Goal: Information Seeking & Learning: Check status

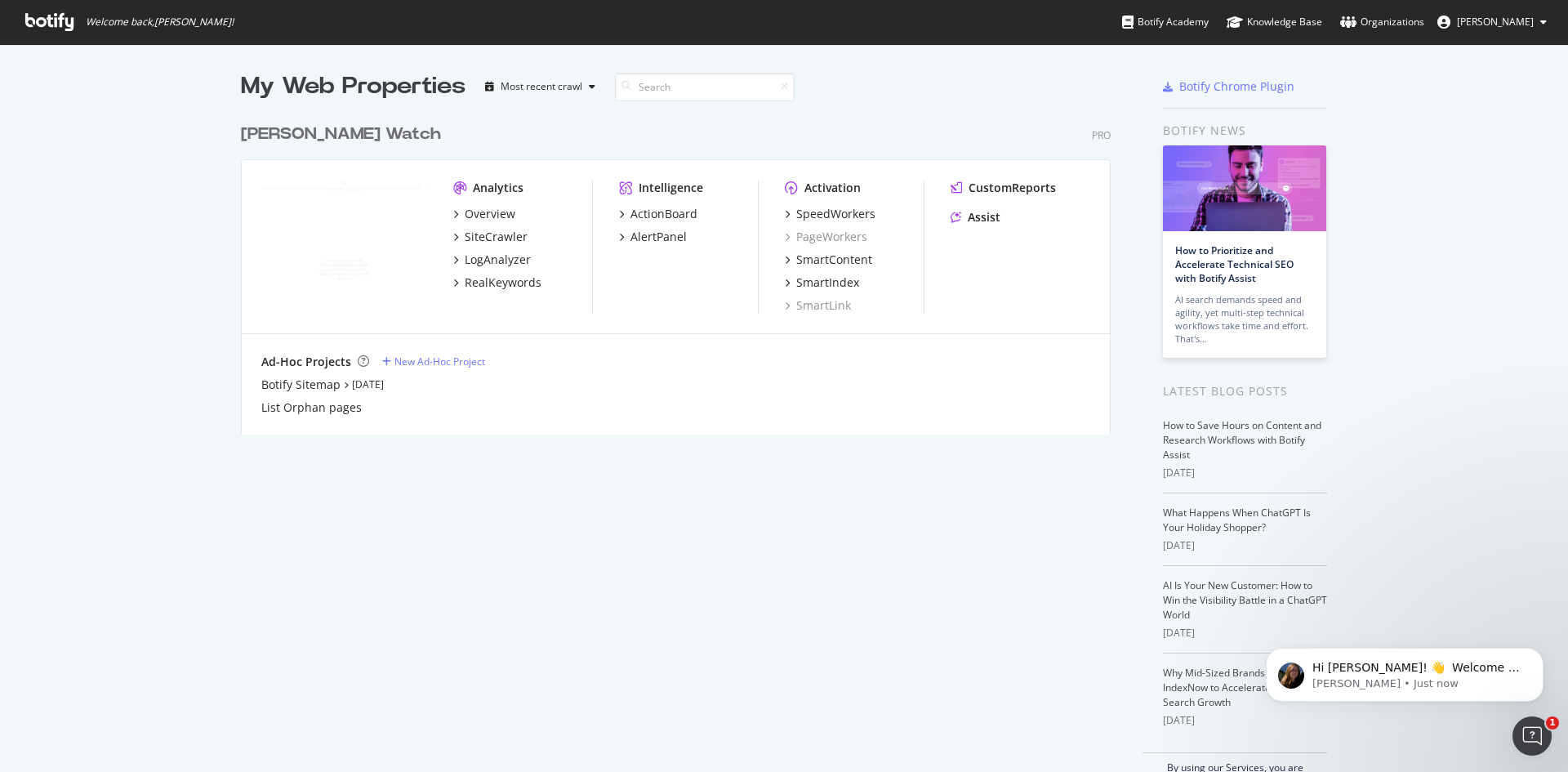
click at [892, 629] on div "My Web Properties Most recent crawl [PERSON_NAME] Watch Pro Analytics Overview …" at bounding box center [691, 429] width 902 height 717
click at [474, 212] on div "Overview" at bounding box center [489, 214] width 50 height 17
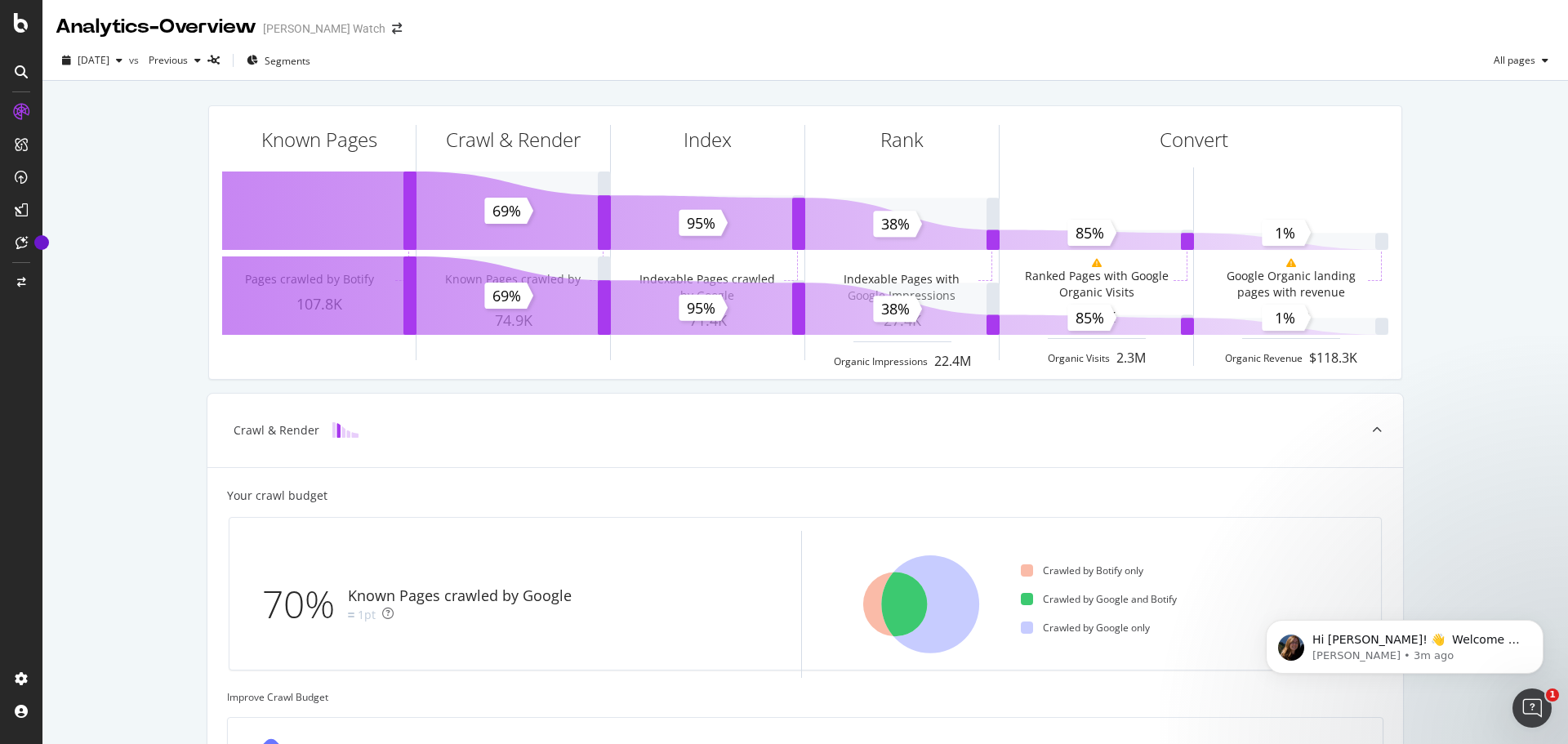
click at [1212, 46] on div "[DATE] vs Previous Segments All pages" at bounding box center [805, 60] width 1526 height 40
drag, startPoint x: 1211, startPoint y: 45, endPoint x: 1200, endPoint y: 45, distance: 11.0
click at [1201, 45] on div "[DATE] vs Previous Segments All pages" at bounding box center [805, 60] width 1526 height 40
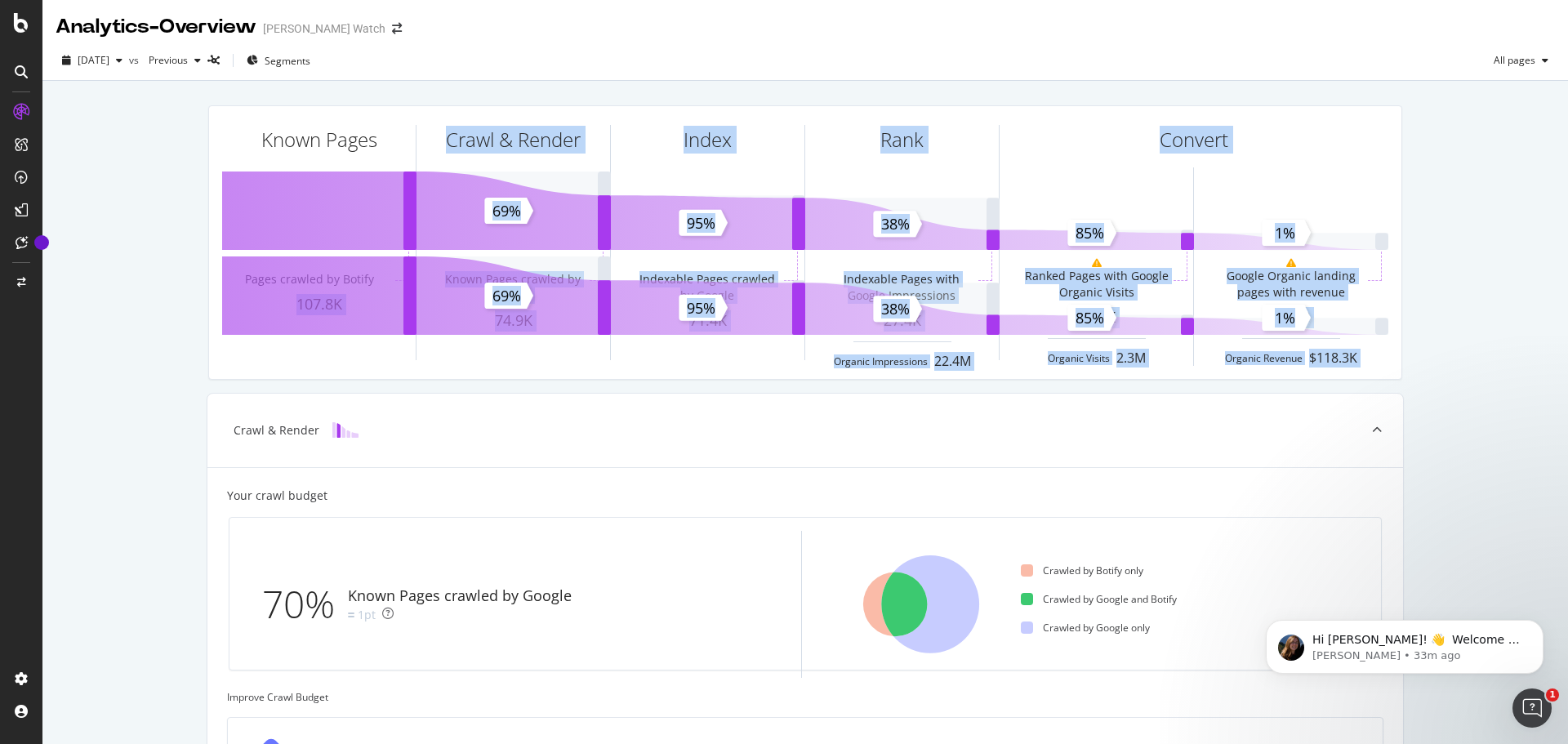
drag, startPoint x: 163, startPoint y: 393, endPoint x: 161, endPoint y: 384, distance: 9.2
click at [169, 391] on div "Known Pages Pages crawled by Botify 107.8K Crawl & Render Known Pages crawled b…" at bounding box center [805, 674] width 1526 height 1187
click at [189, 317] on div "Known Pages Pages crawled by Botify 107.8K Crawl & Render Known Pages crawled b…" at bounding box center [805, 674] width 1526 height 1187
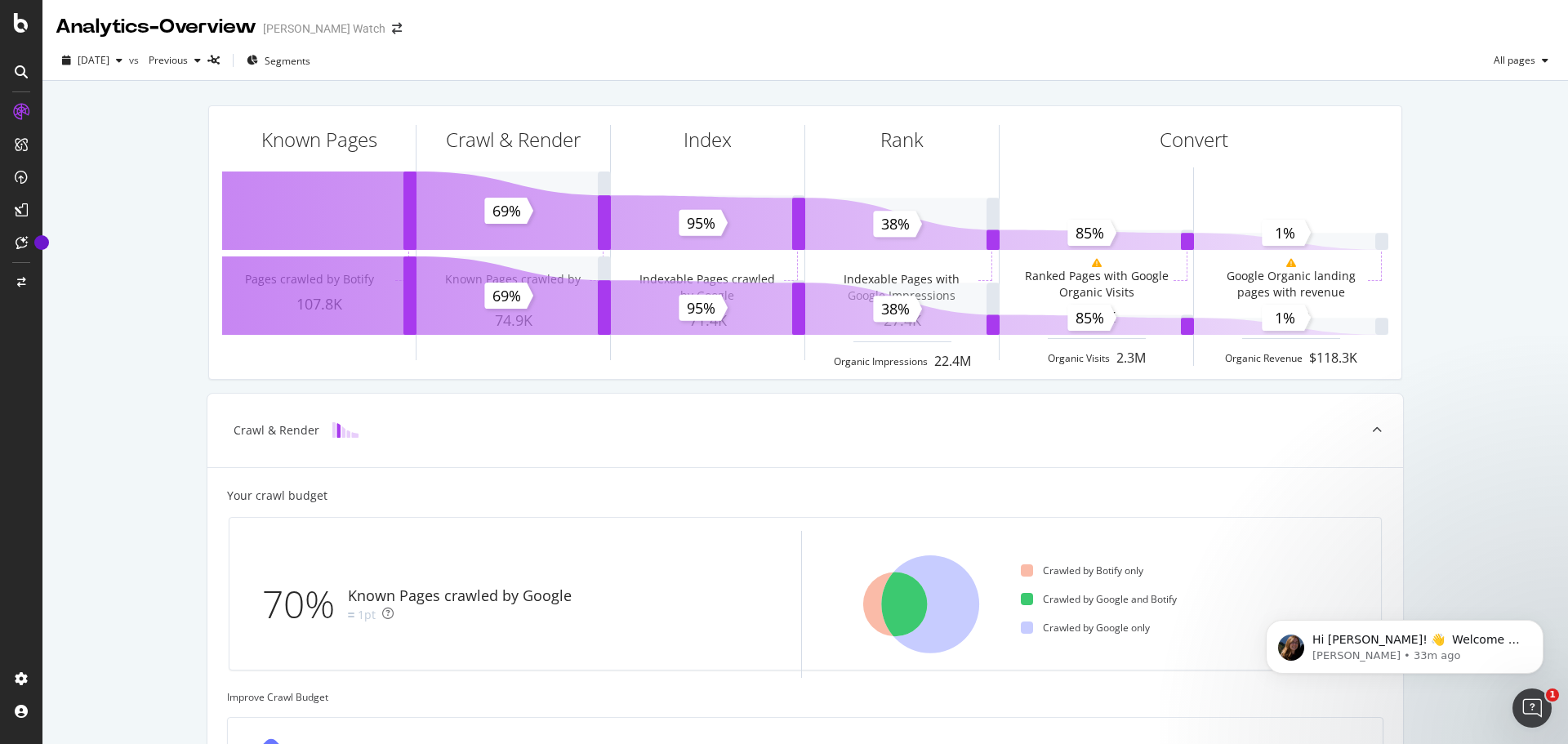
click at [533, 58] on div "[DATE] vs Previous Segments All pages" at bounding box center [805, 63] width 1526 height 33
click at [125, 209] on div "Known Pages Pages crawled by Botify 107.8K Crawl & Render Known Pages crawled b…" at bounding box center [805, 674] width 1526 height 1187
click at [72, 216] on div "Known Pages Pages crawled by Botify 107.8K Crawl & Render Known Pages crawled b…" at bounding box center [805, 674] width 1526 height 1187
click at [96, 221] on div "Known Pages Pages crawled by Botify 107.8K Crawl & Render Known Pages crawled b…" at bounding box center [805, 674] width 1526 height 1187
click at [93, 258] on div "Known Pages Pages crawled by Botify 107.8K Crawl & Render Known Pages crawled b…" at bounding box center [805, 674] width 1526 height 1187
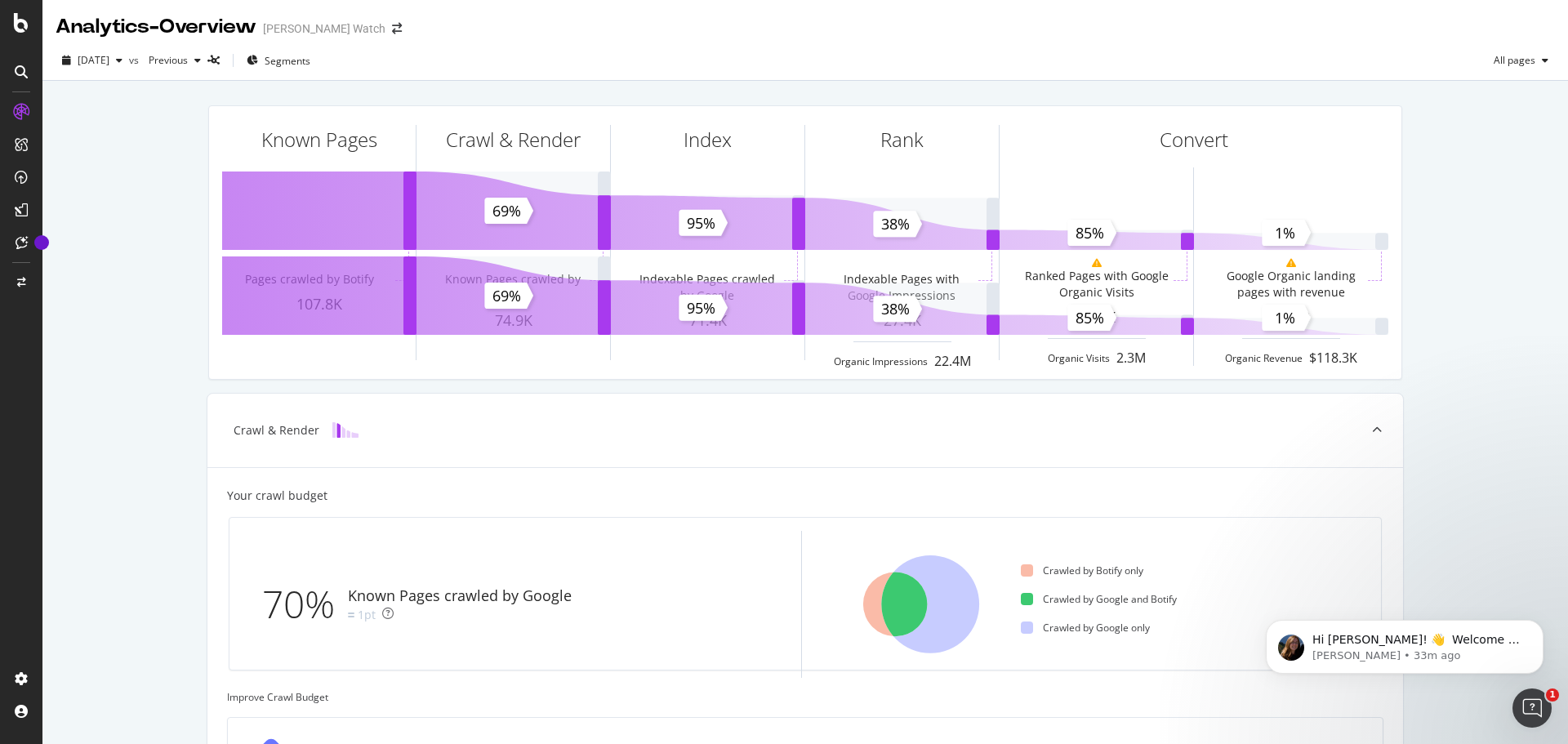
click at [93, 258] on div "Known Pages Pages crawled by Botify 107.8K Crawl & Render Known Pages crawled b…" at bounding box center [805, 674] width 1526 height 1187
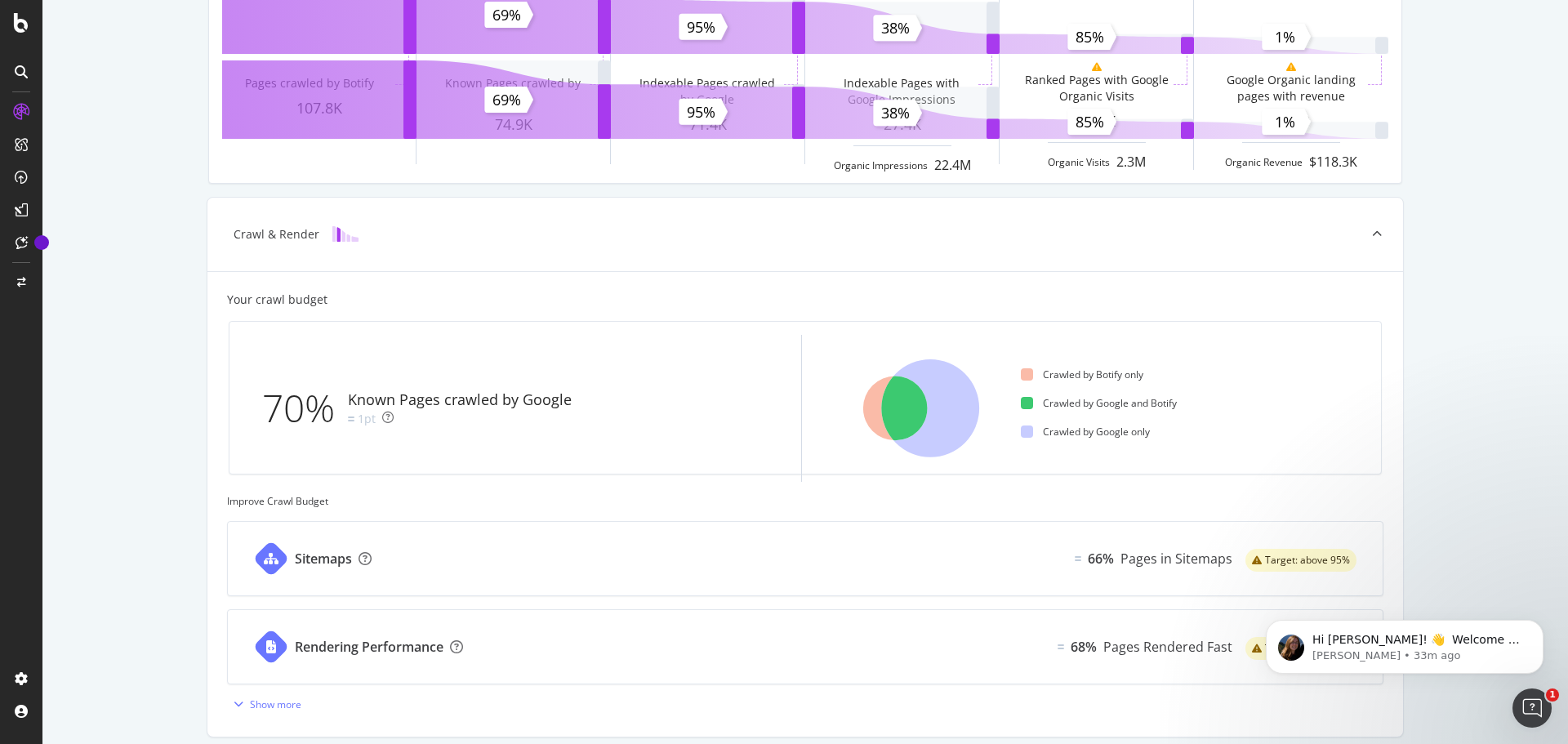
scroll to position [408, 0]
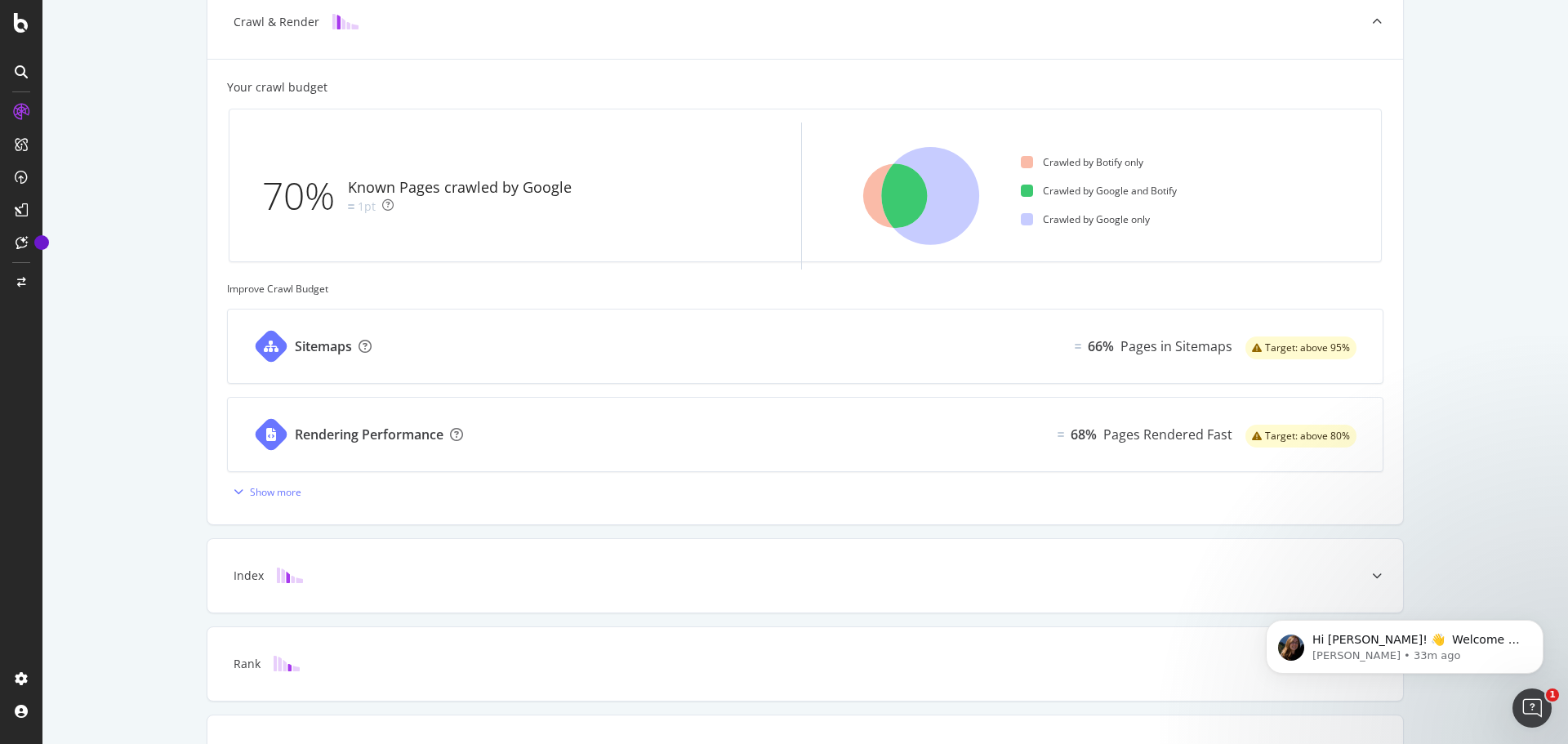
click at [124, 165] on div "Known Pages Pages crawled by Botify 107.8K Crawl & Render Known Pages crawled b…" at bounding box center [805, 266] width 1526 height 1187
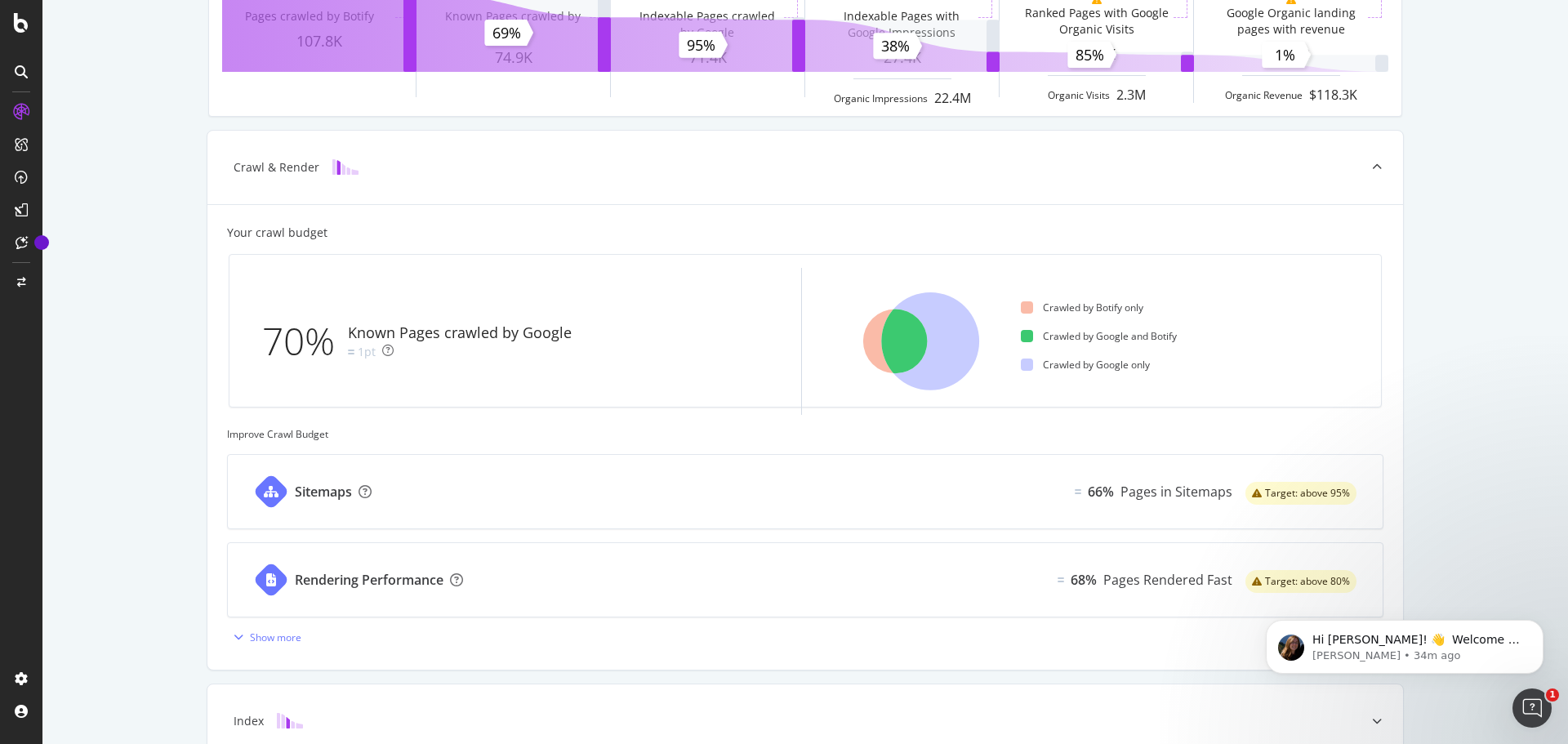
scroll to position [116, 0]
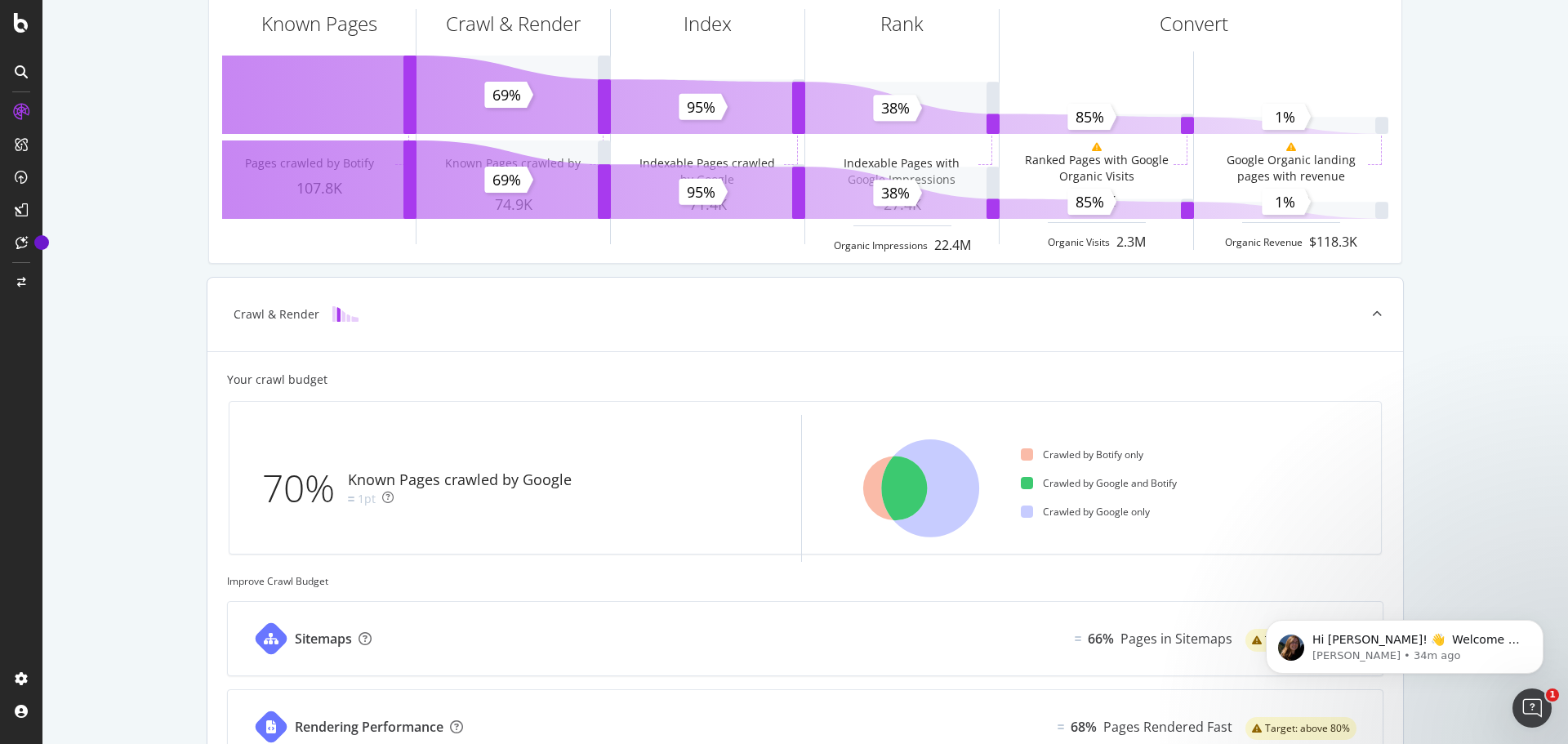
click at [615, 301] on div "Crawl & Render" at bounding box center [805, 314] width 1196 height 73
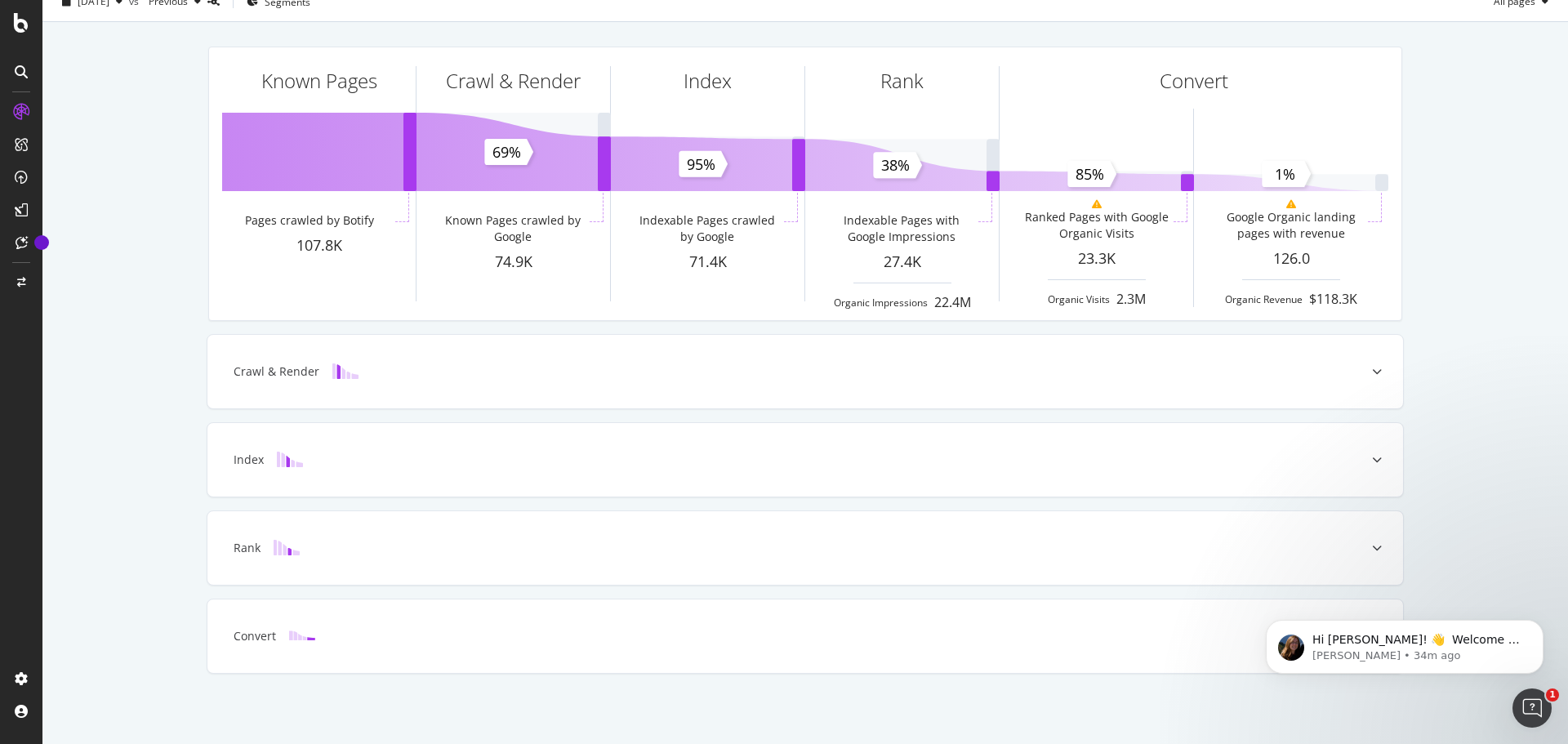
click at [68, 467] on div "Known Pages Pages crawled by Botify 107.8K Crawl & Render Known Pages crawled b…" at bounding box center [805, 383] width 1526 height 722
click at [507, 661] on div "Convert" at bounding box center [805, 636] width 1196 height 73
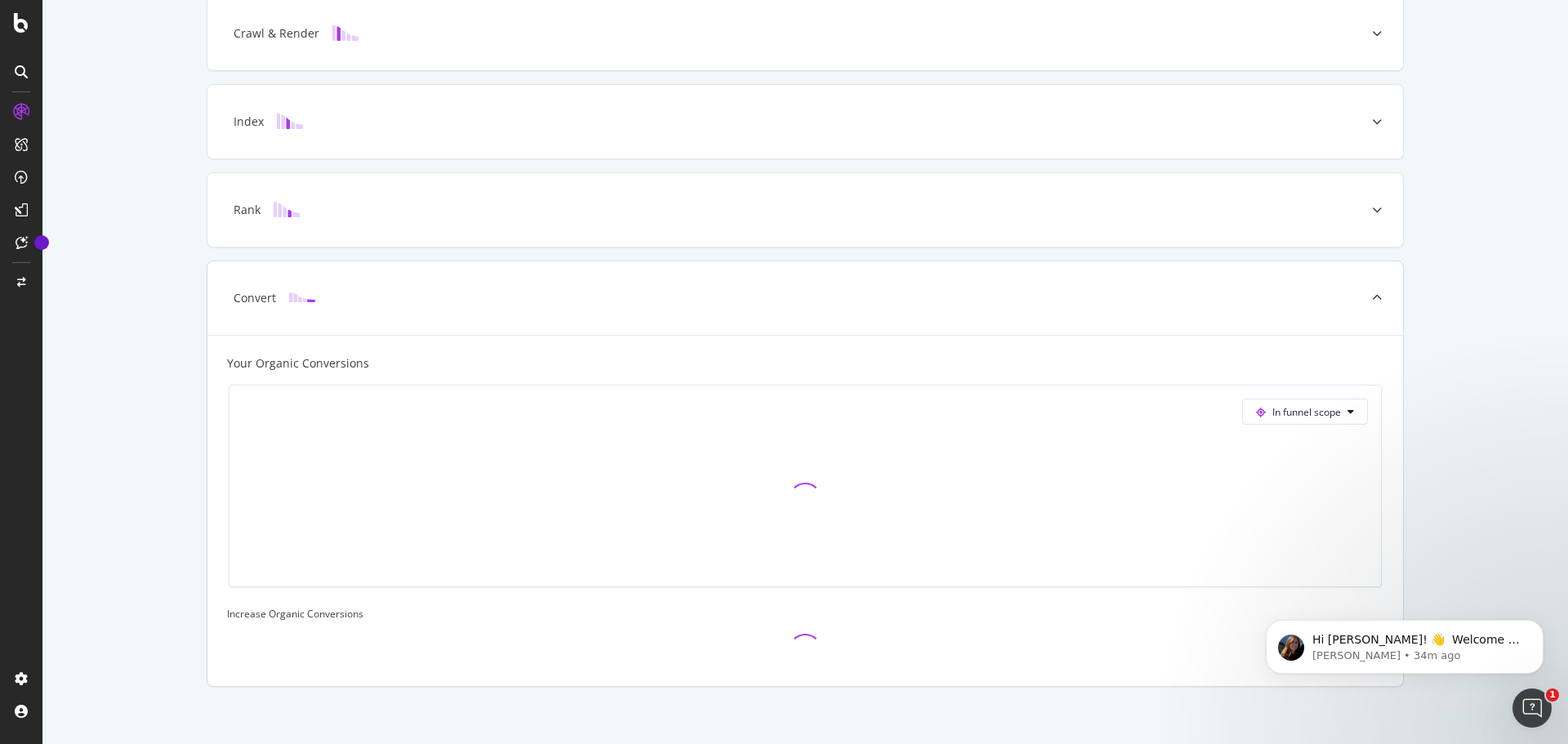
scroll to position [410, 0]
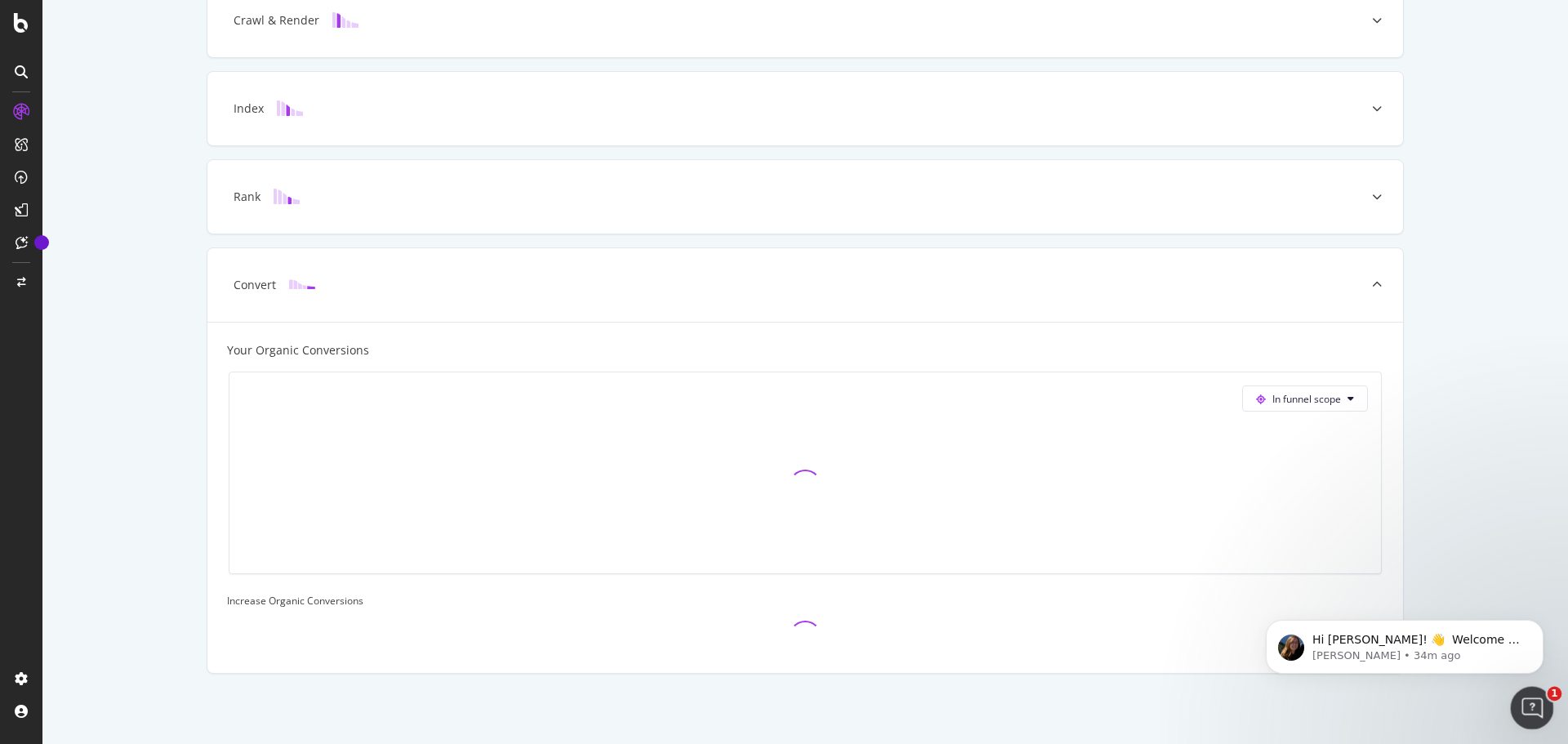
click at [1522, 702] on icon "Open Intercom Messenger" at bounding box center [1530, 705] width 27 height 27
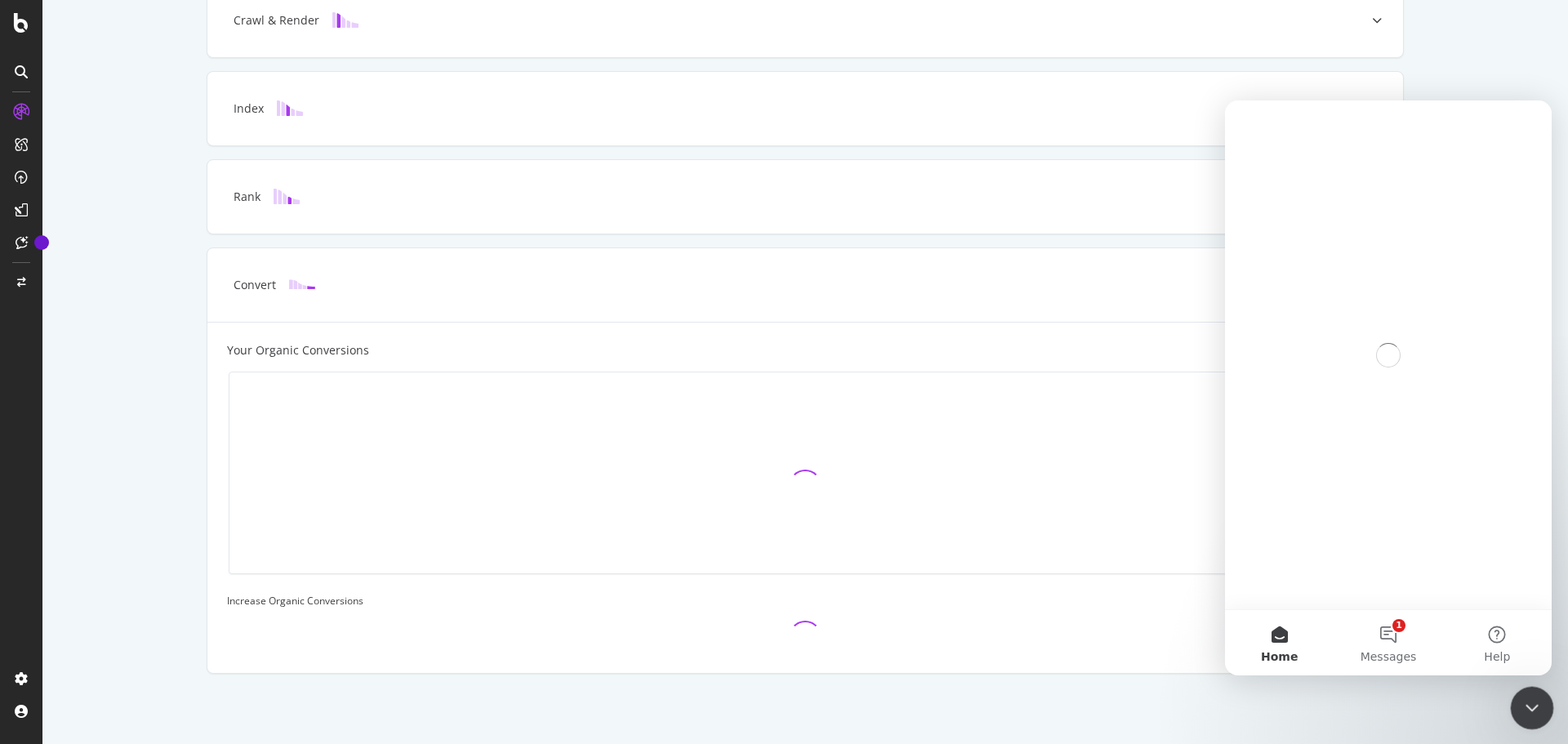
scroll to position [0, 0]
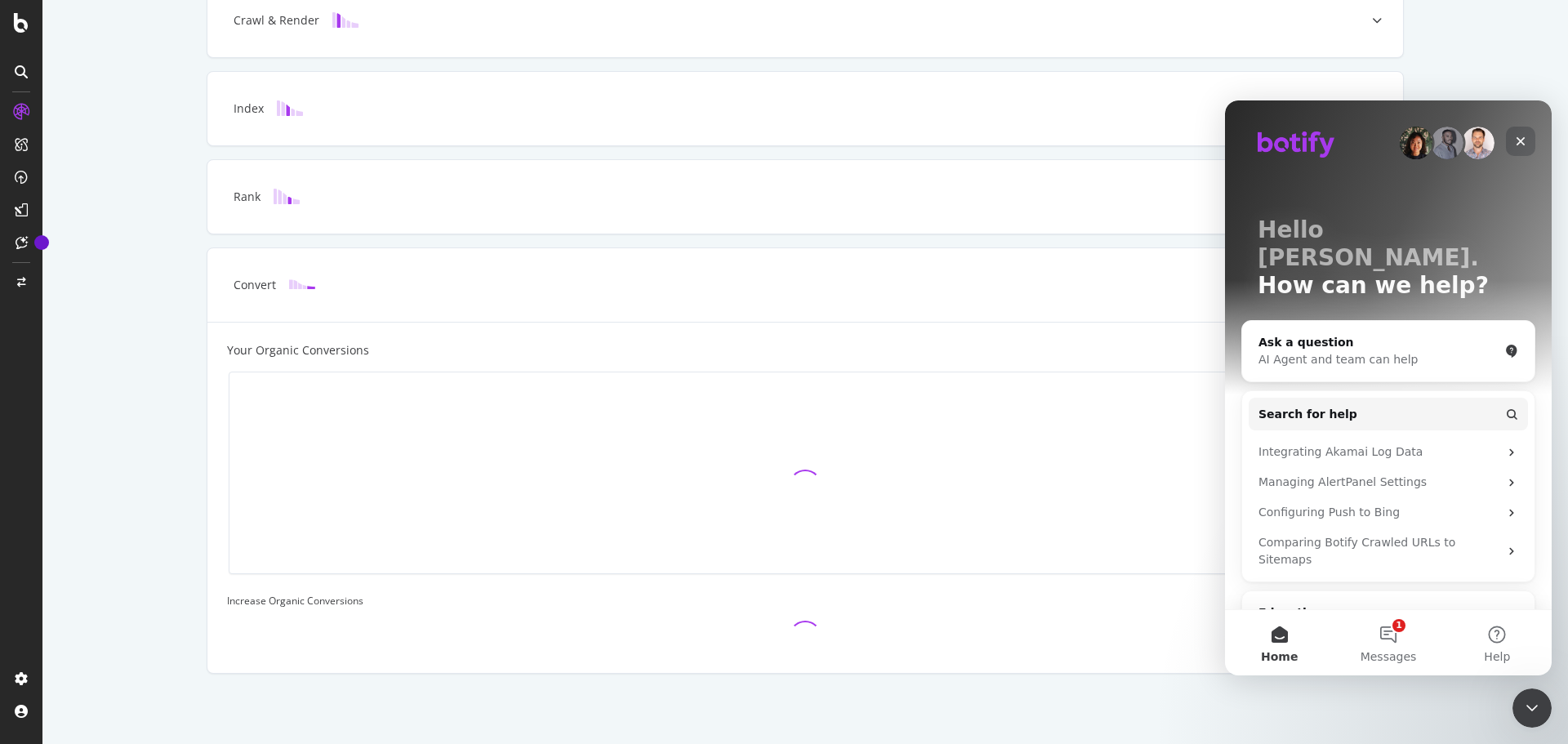
click at [1521, 144] on icon "Close" at bounding box center [1520, 141] width 13 height 13
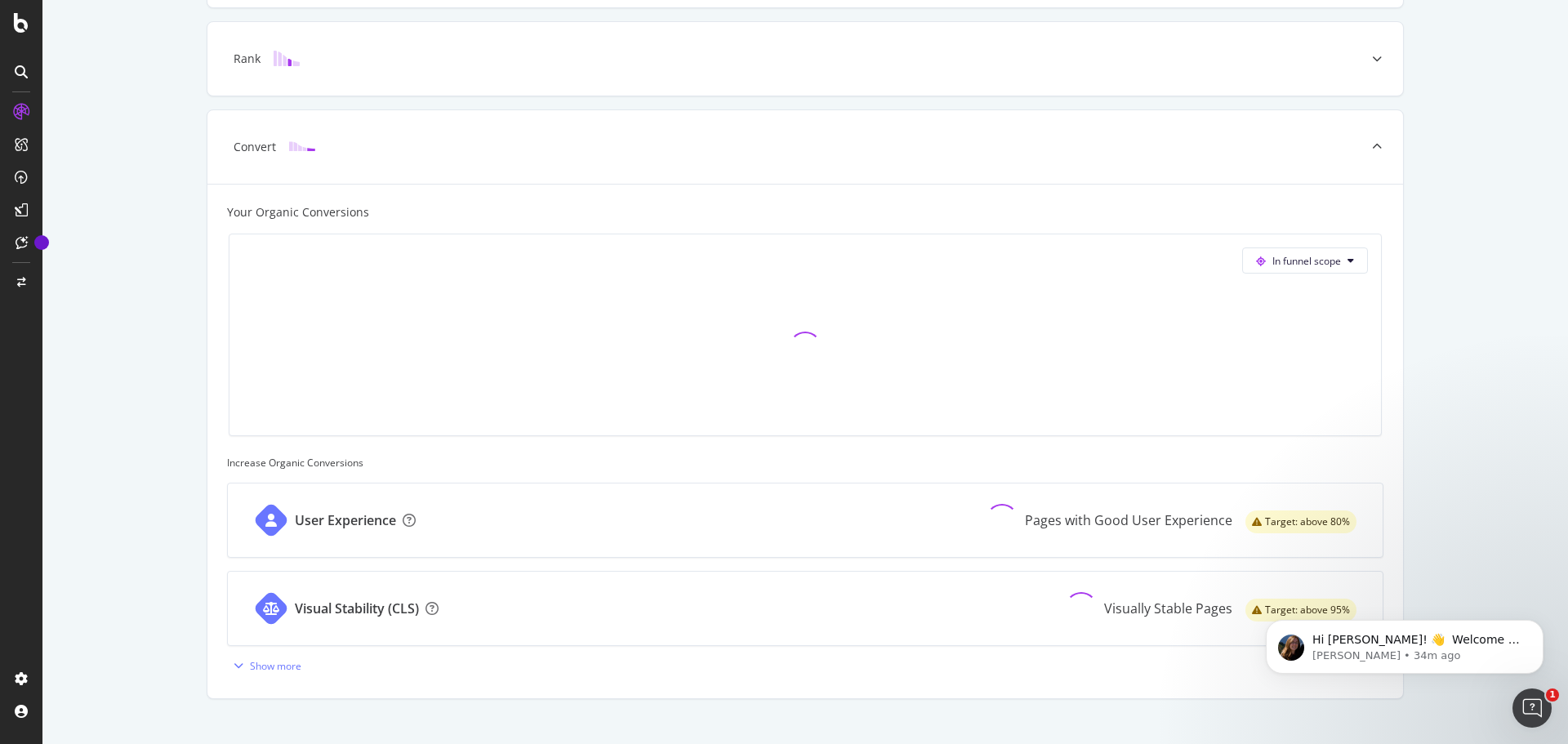
scroll to position [573, 0]
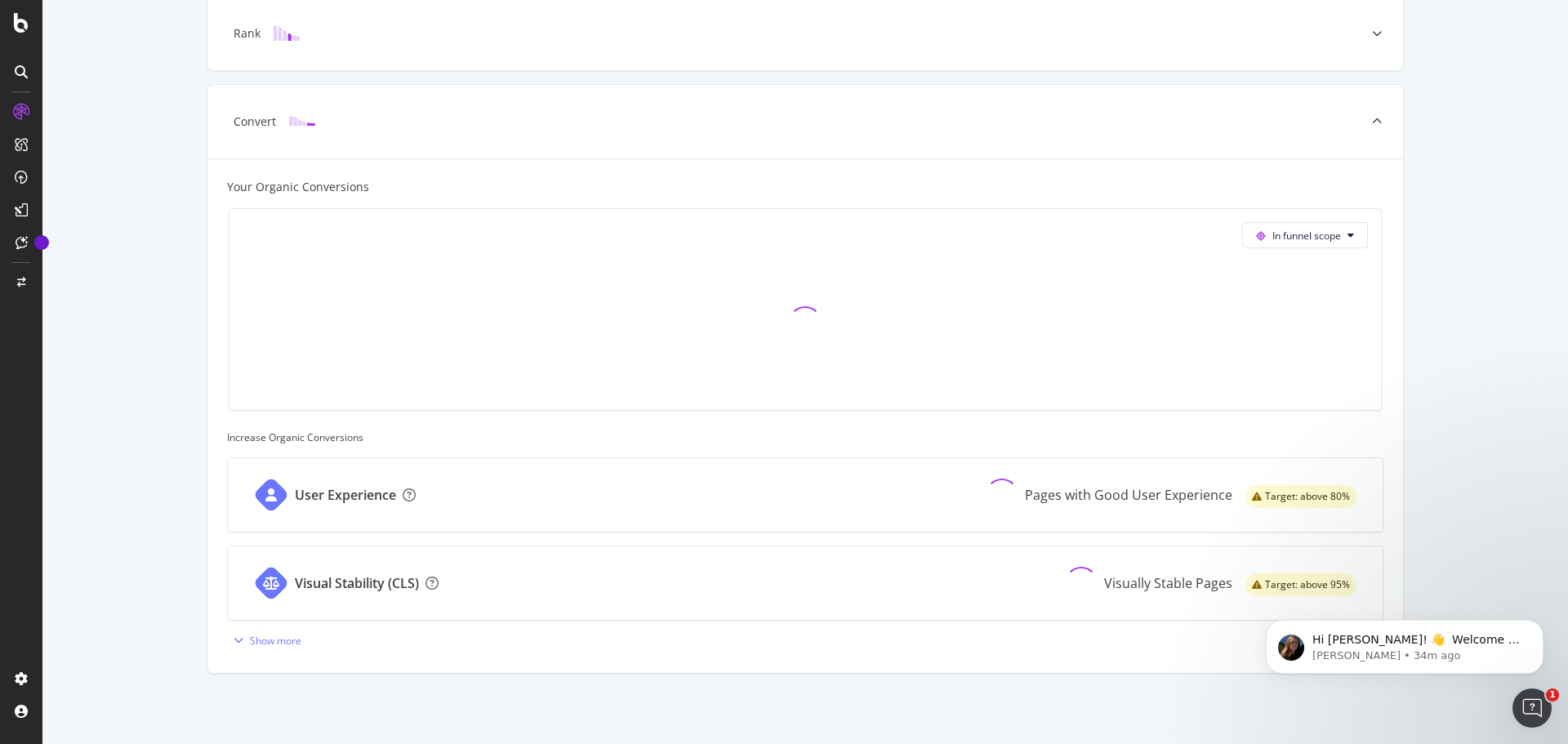
click at [114, 265] on div "Known Pages Pages crawled by Botify 107.8K Crawl & Render Known Pages crawled b…" at bounding box center [805, 126] width 1526 height 1236
click at [613, 474] on div "User Experience Pages with Good User Experience Target: above 80%" at bounding box center [804, 495] width 1154 height 73
